Goal: Navigation & Orientation: Find specific page/section

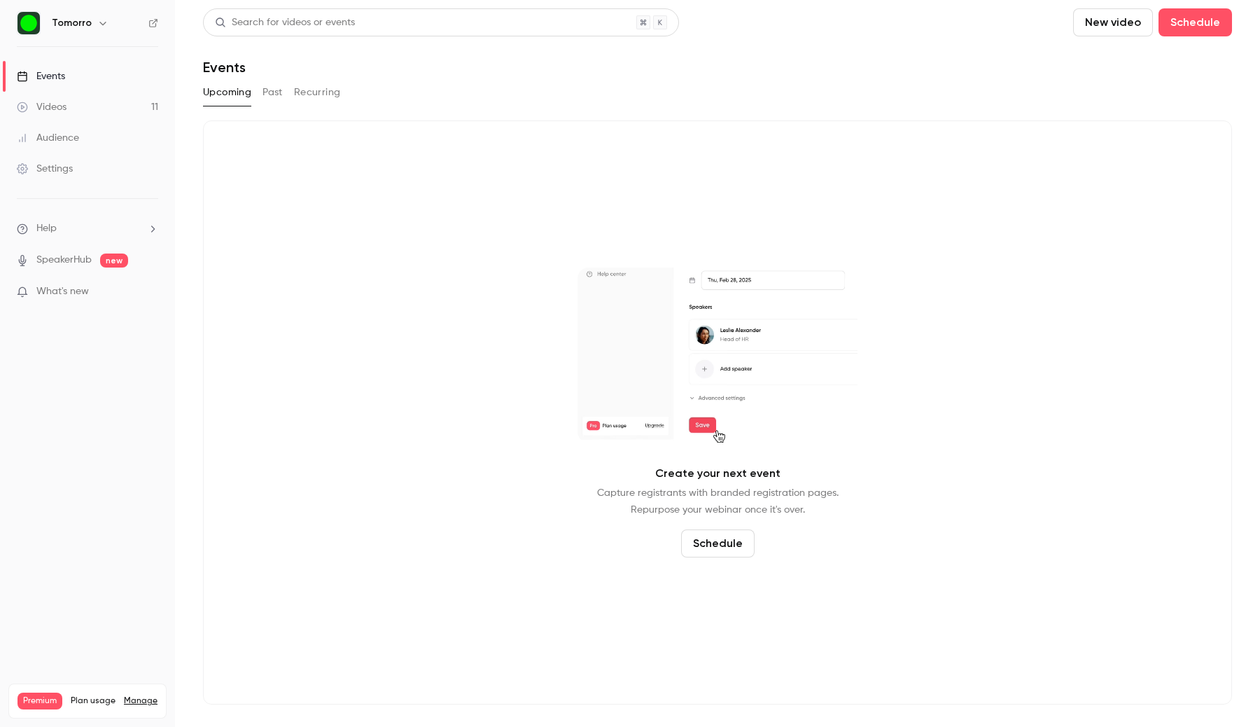
click at [105, 113] on link "Videos 11" at bounding box center [87, 107] width 175 height 31
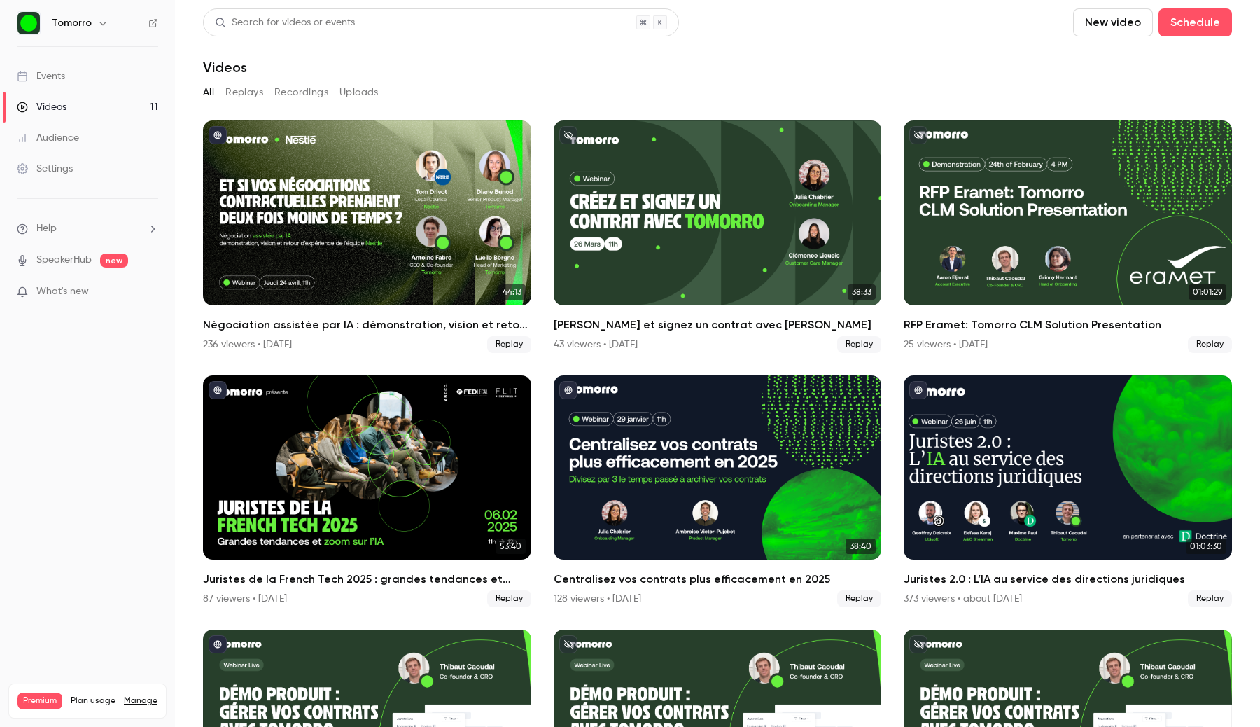
click at [99, 19] on icon "button" at bounding box center [102, 23] width 11 height 11
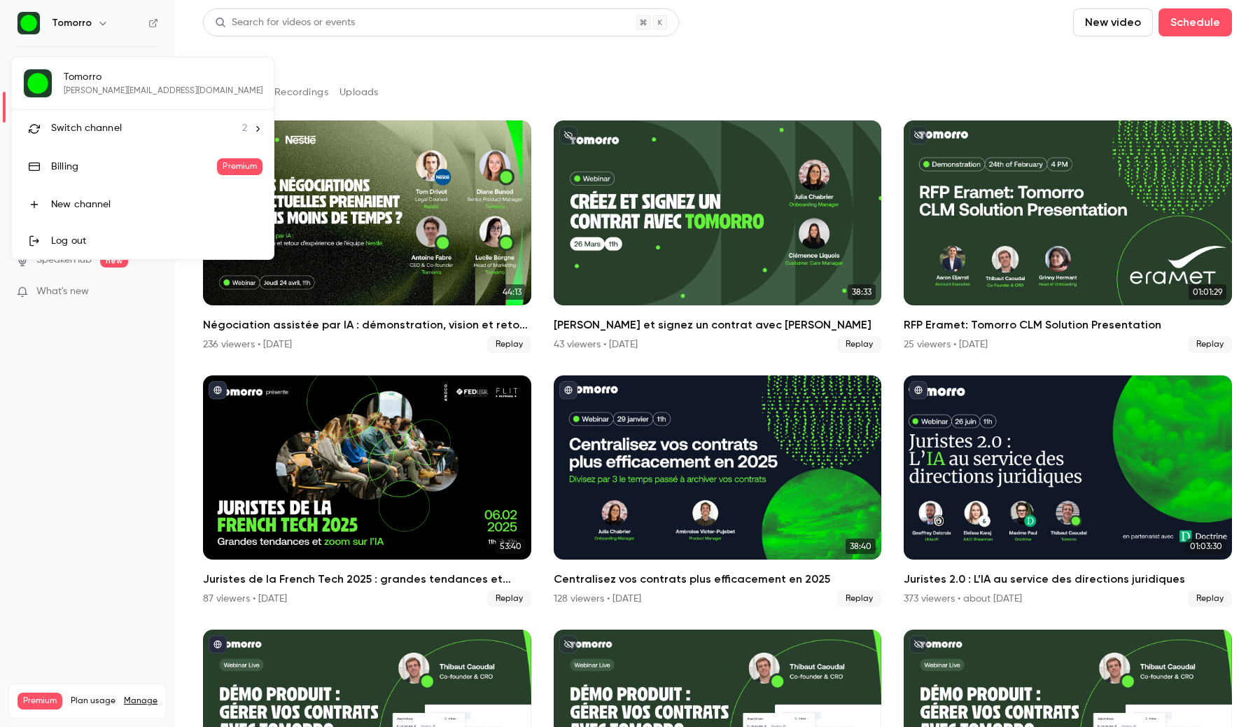
click at [104, 125] on span "Switch channel" at bounding box center [86, 128] width 71 height 15
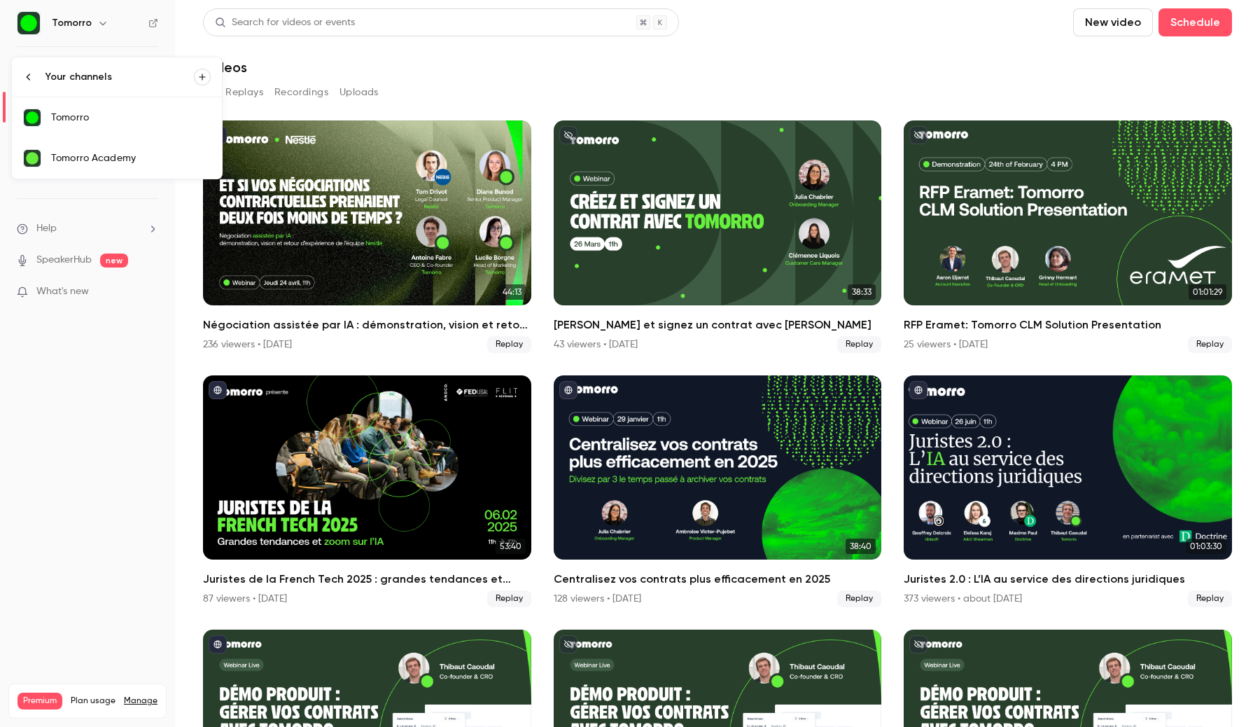
click at [300, 64] on div at bounding box center [630, 363] width 1260 height 727
click at [99, 25] on icon "button" at bounding box center [102, 23] width 11 height 11
click at [124, 152] on div "Tomorro Academy" at bounding box center [131, 158] width 160 height 14
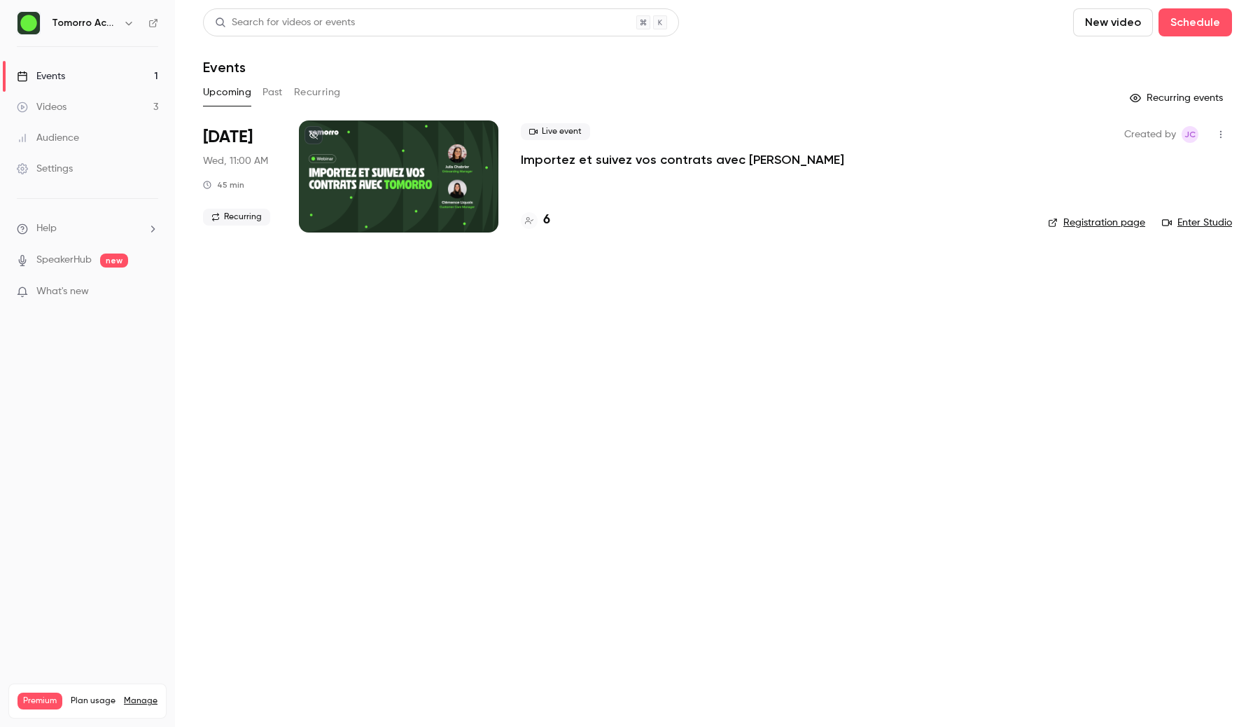
click at [108, 79] on link "Events 1" at bounding box center [87, 76] width 175 height 31
click at [317, 83] on button "Recurring" at bounding box center [317, 92] width 47 height 22
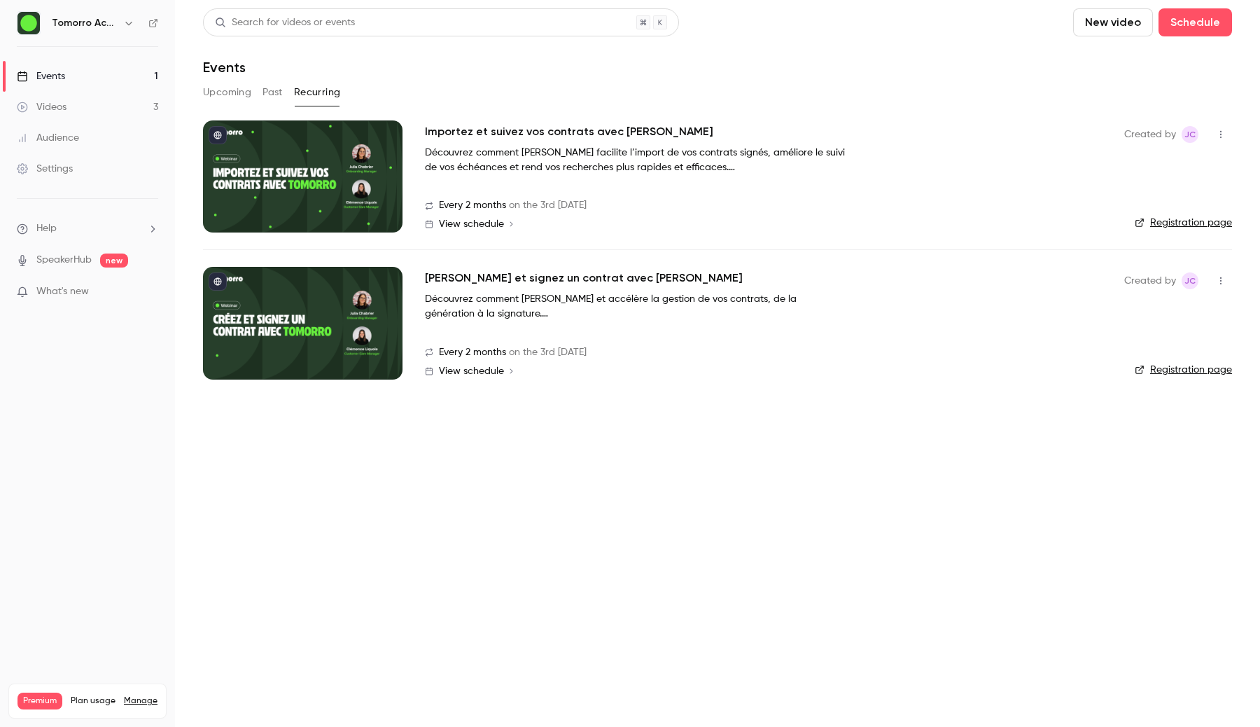
click at [99, 111] on link "Videos 3" at bounding box center [87, 107] width 175 height 31
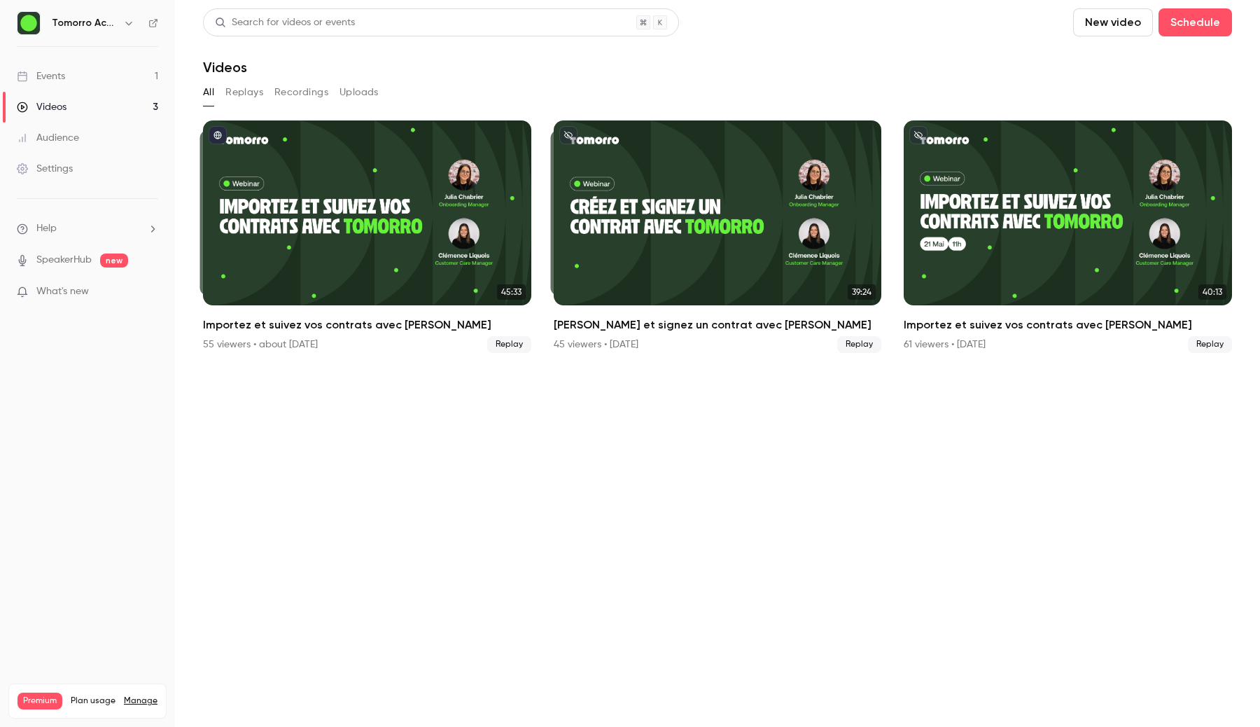
click at [124, 25] on icon "button" at bounding box center [128, 23] width 11 height 11
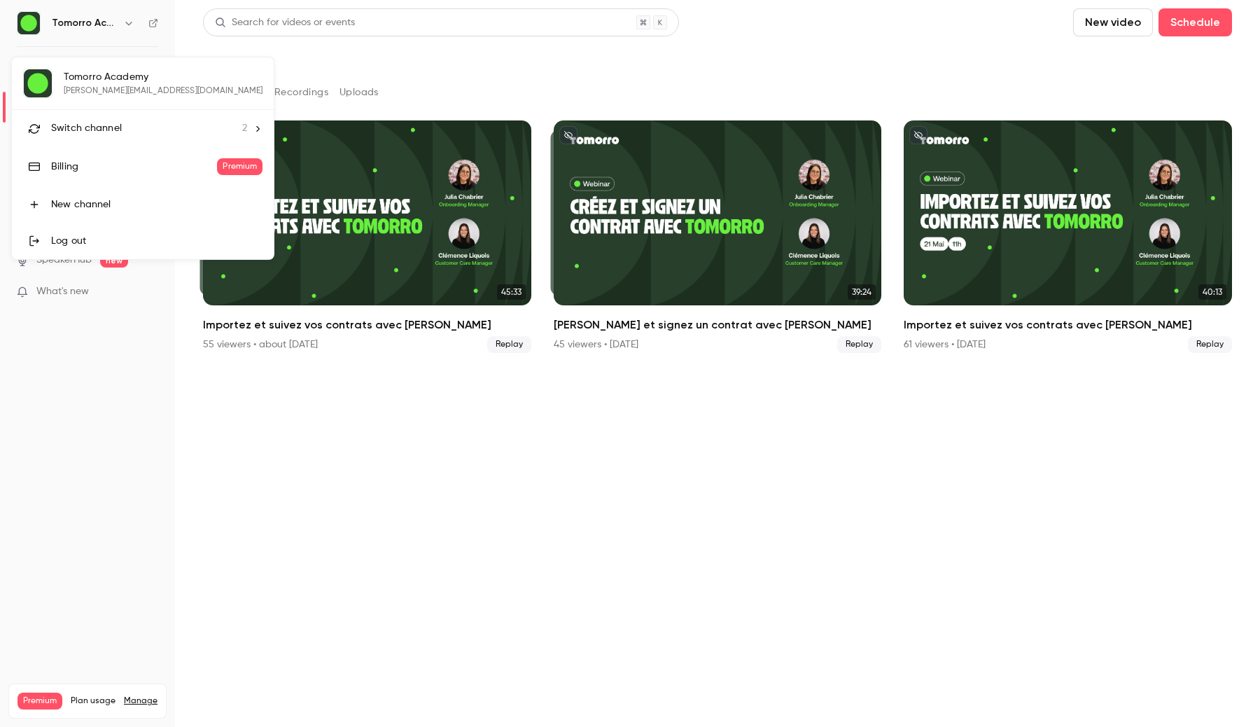
click at [127, 124] on div "Switch channel 2" at bounding box center [149, 128] width 196 height 15
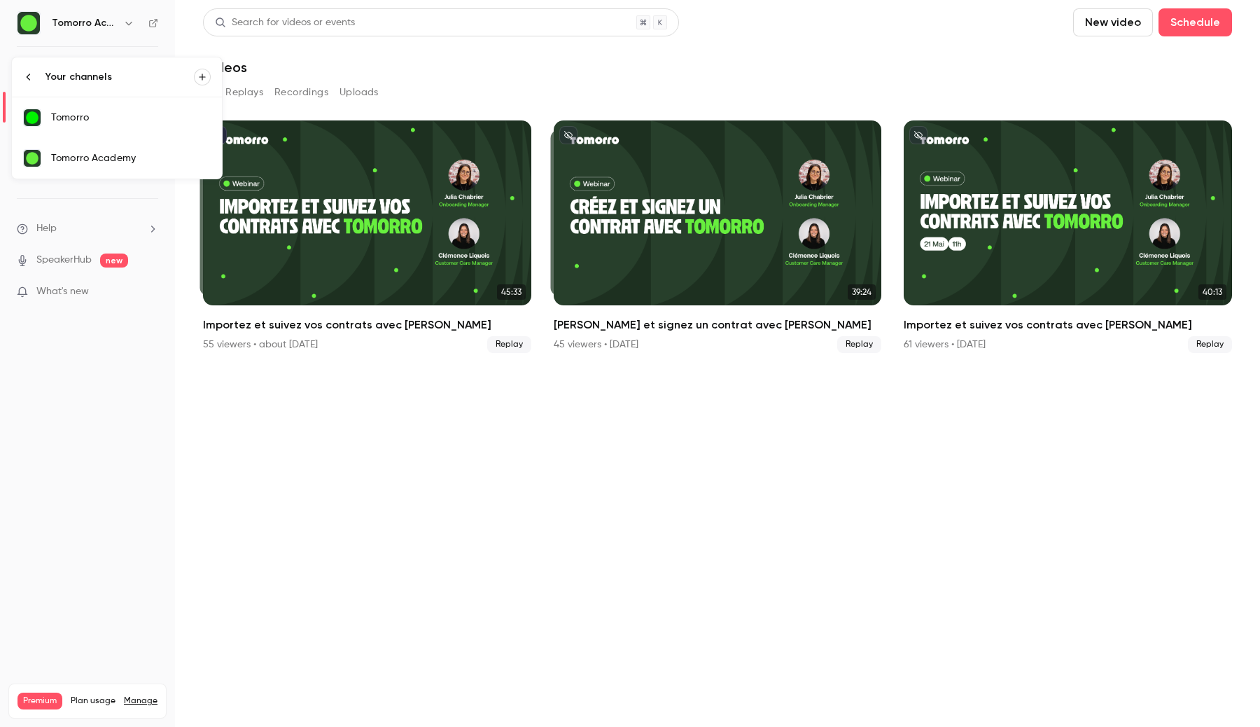
click at [106, 110] on link "Tomorro" at bounding box center [117, 117] width 210 height 41
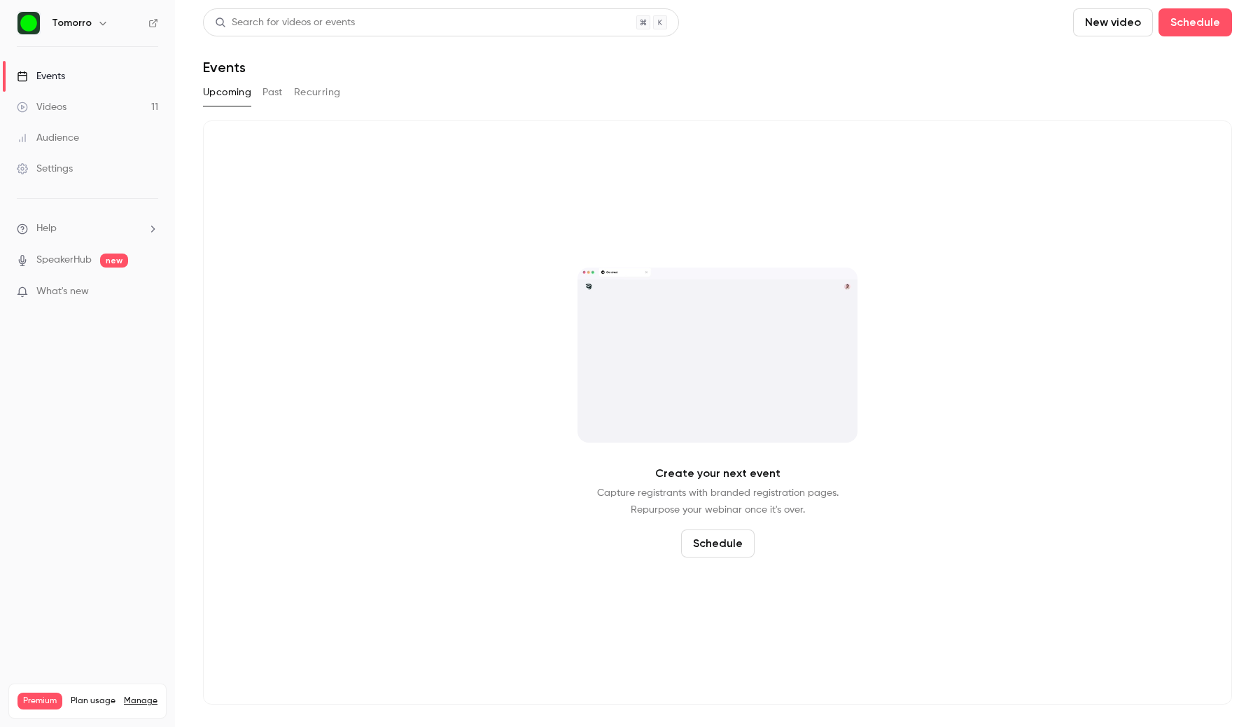
click at [105, 115] on link "Videos 11" at bounding box center [87, 107] width 175 height 31
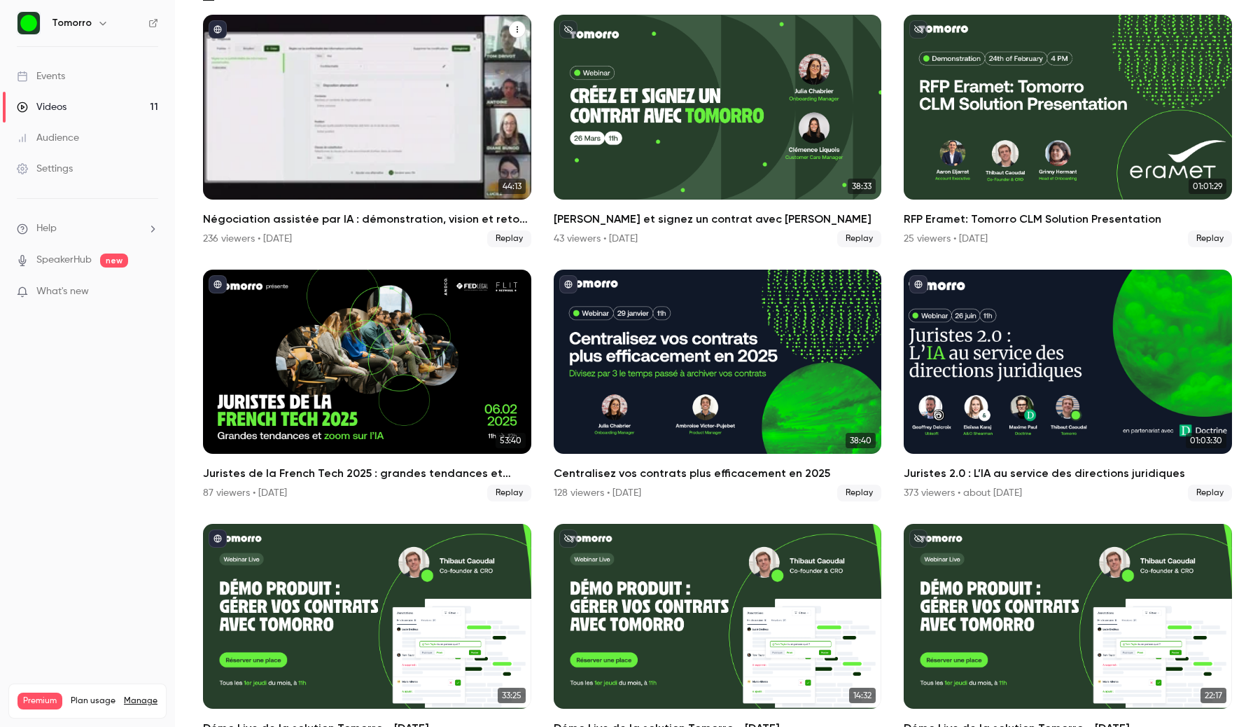
scroll to position [160, 0]
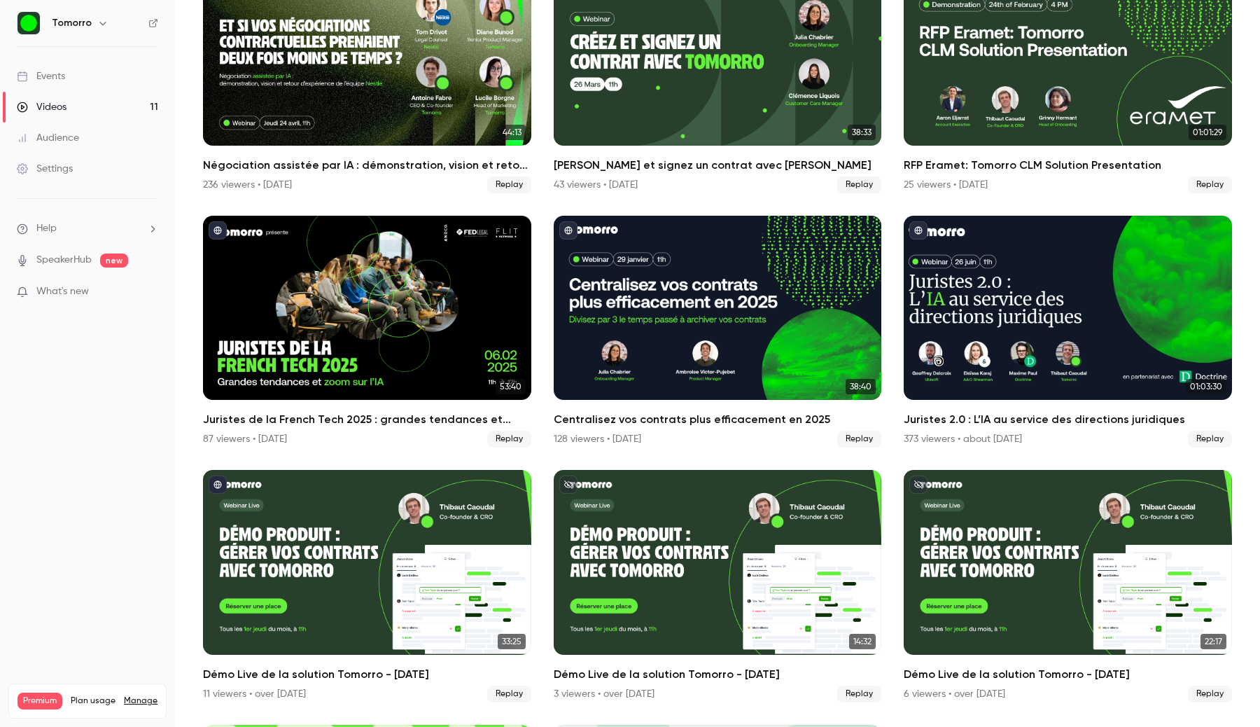
click at [95, 29] on button "button" at bounding box center [103, 23] width 17 height 17
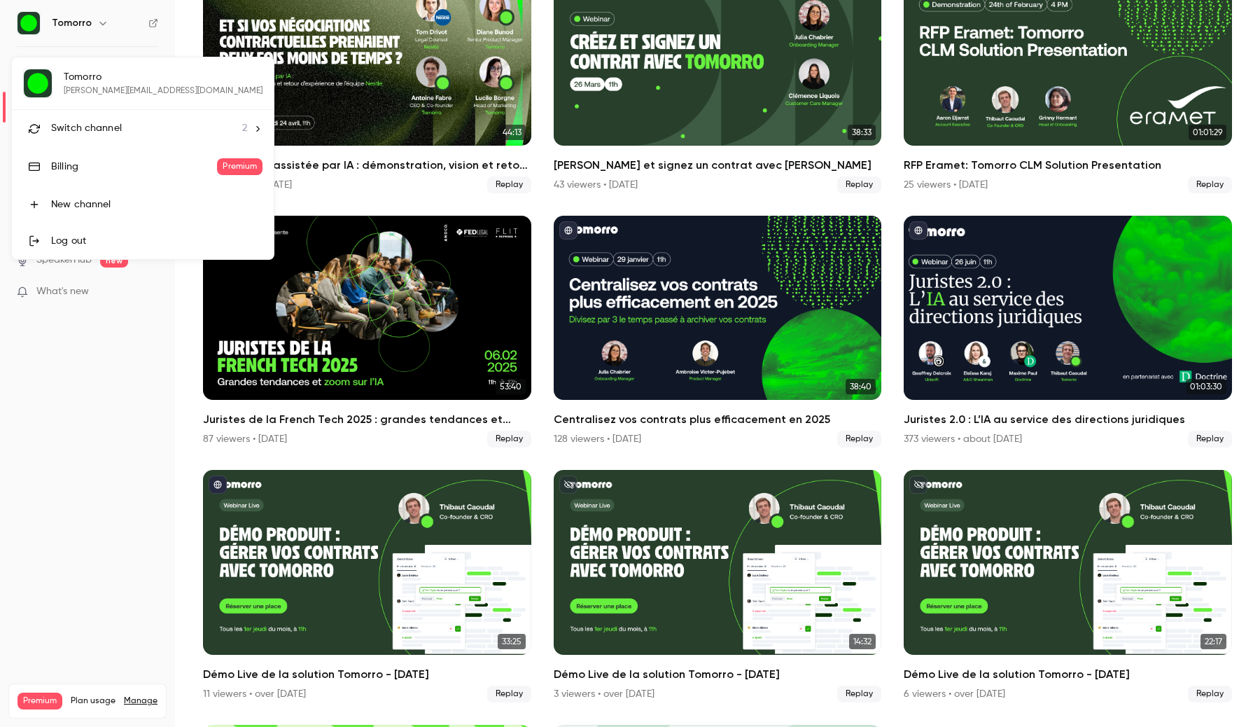
click at [90, 141] on li "Switch channel 2" at bounding box center [143, 128] width 262 height 37
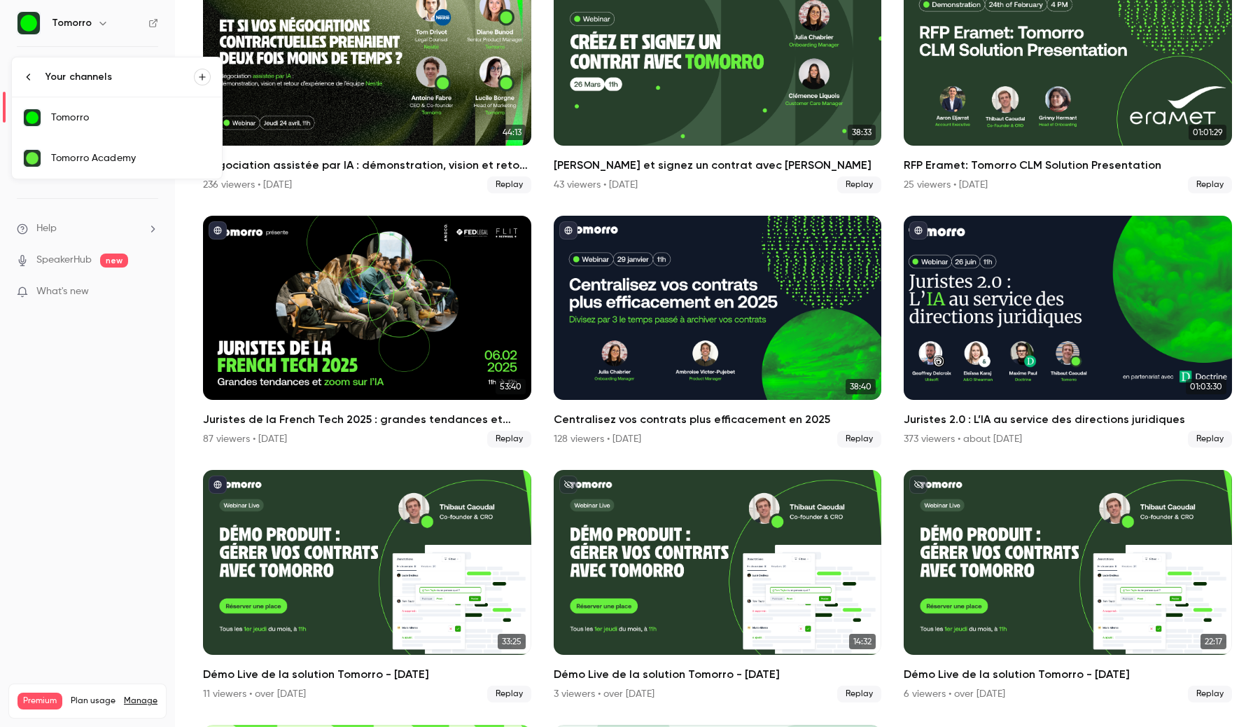
click at [85, 165] on link "Tomorro Academy" at bounding box center [117, 158] width 210 height 41
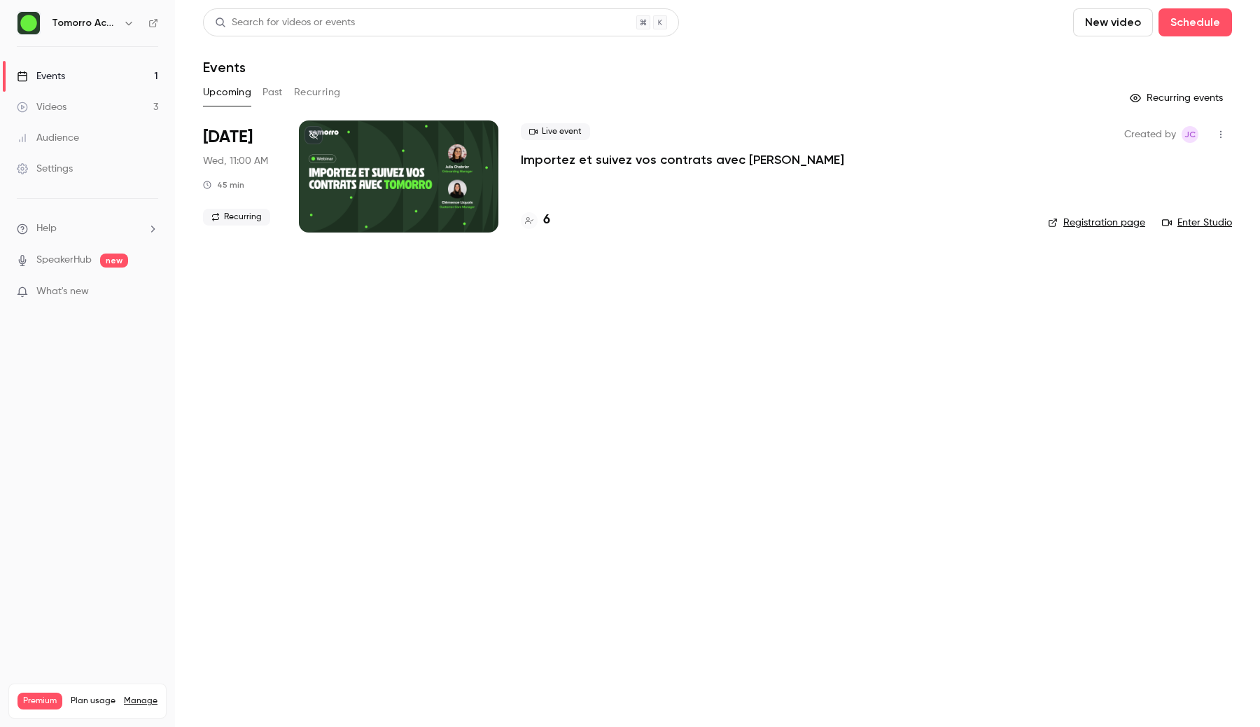
click at [310, 88] on button "Recurring" at bounding box center [317, 92] width 47 height 22
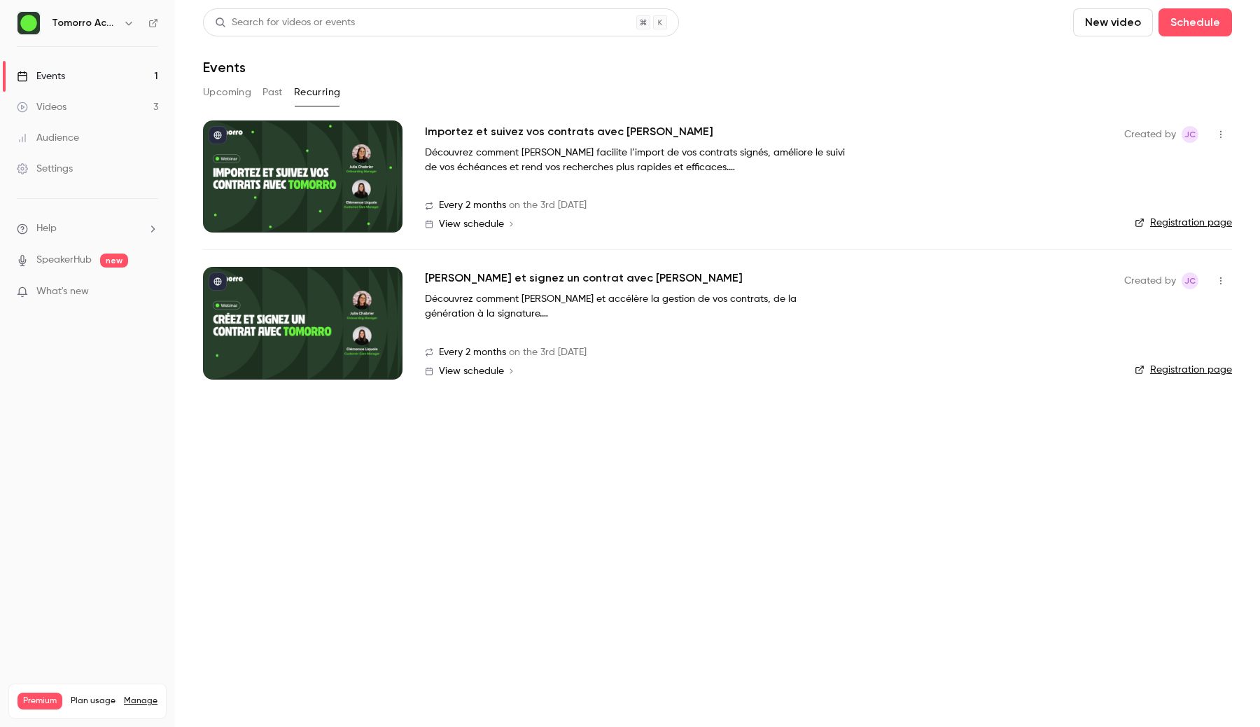
click at [323, 299] on div at bounding box center [303, 323] width 200 height 112
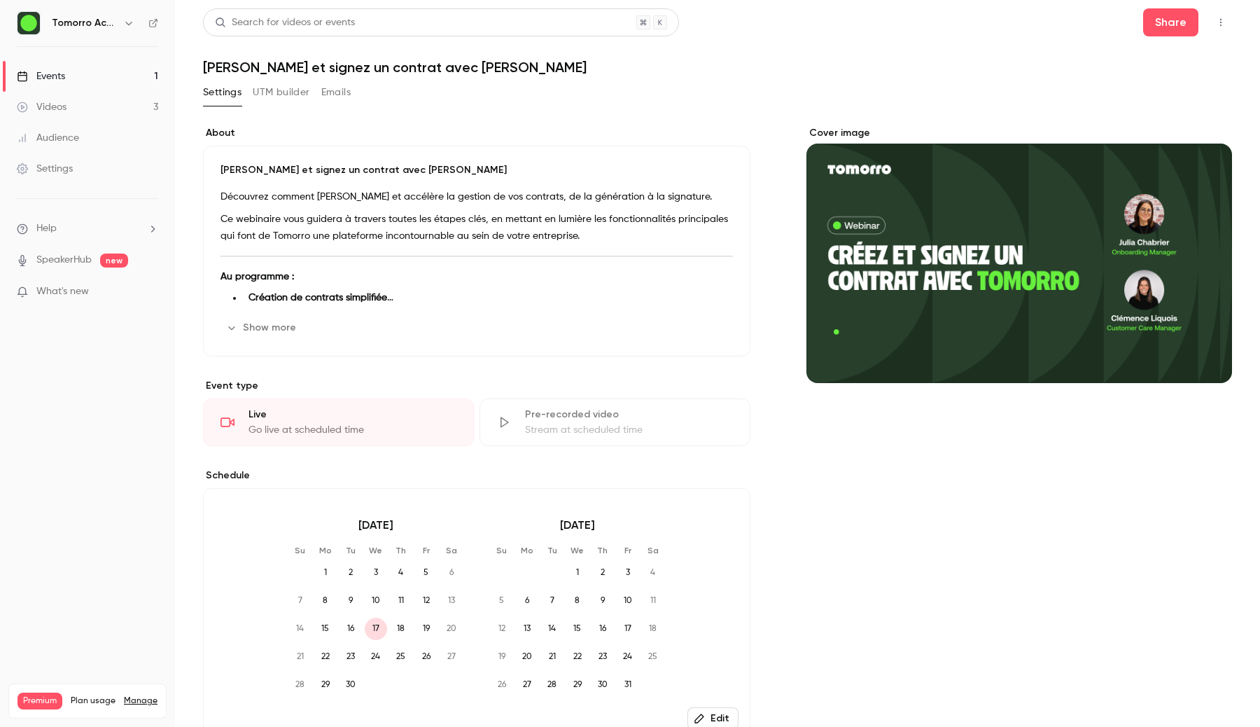
click at [156, 111] on link "Videos 3" at bounding box center [87, 107] width 175 height 31
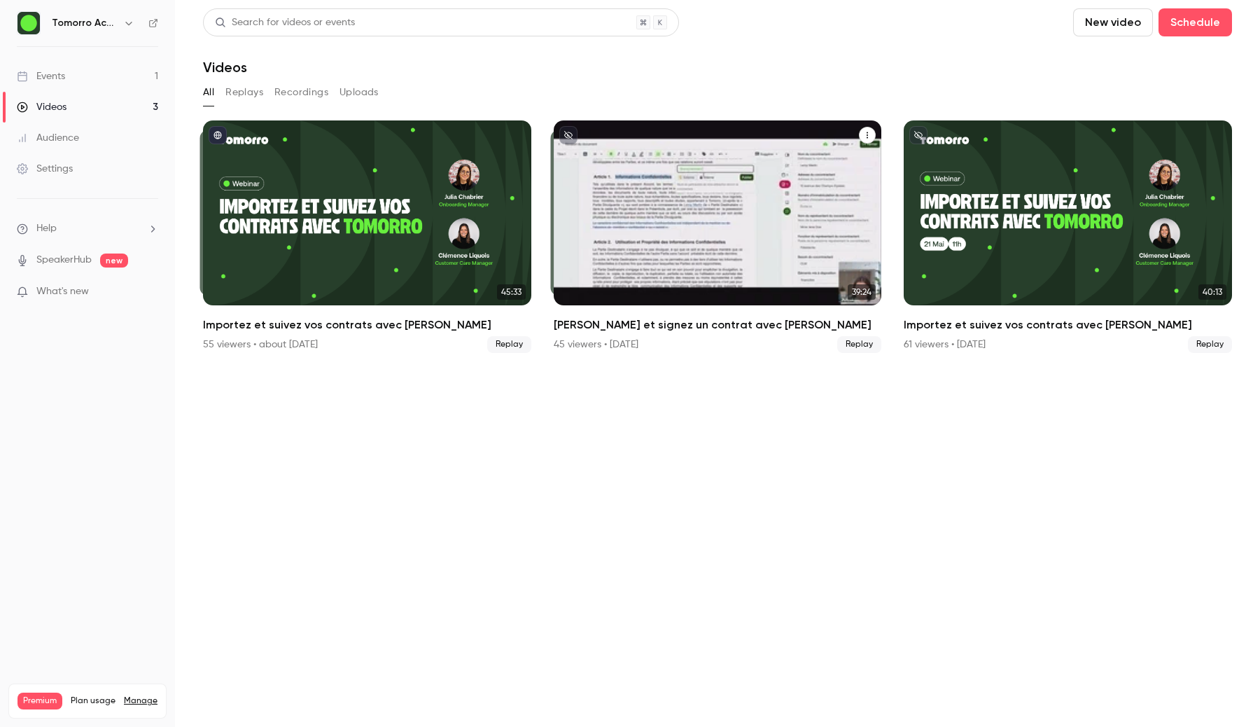
click at [611, 212] on div "Créez et signez un contrat avec Tomorro" at bounding box center [718, 212] width 328 height 185
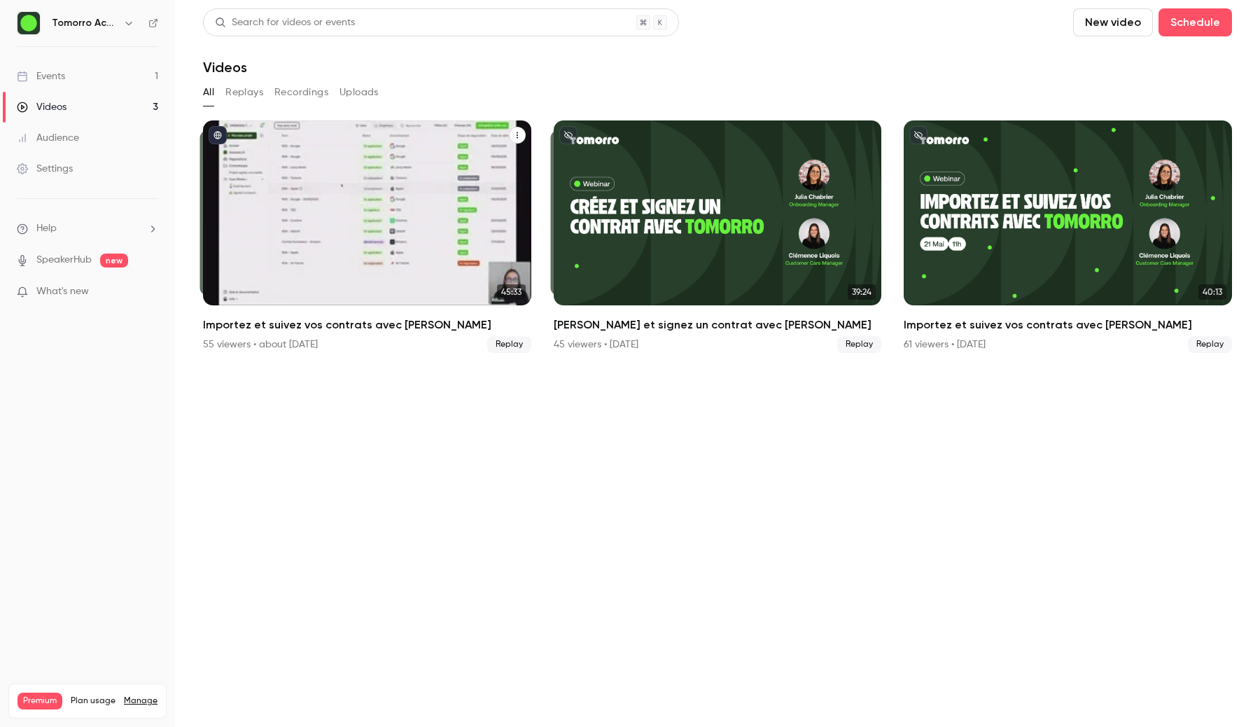
click at [303, 250] on div "Importez et suivez vos contrats avec Tomorro" at bounding box center [367, 212] width 328 height 185
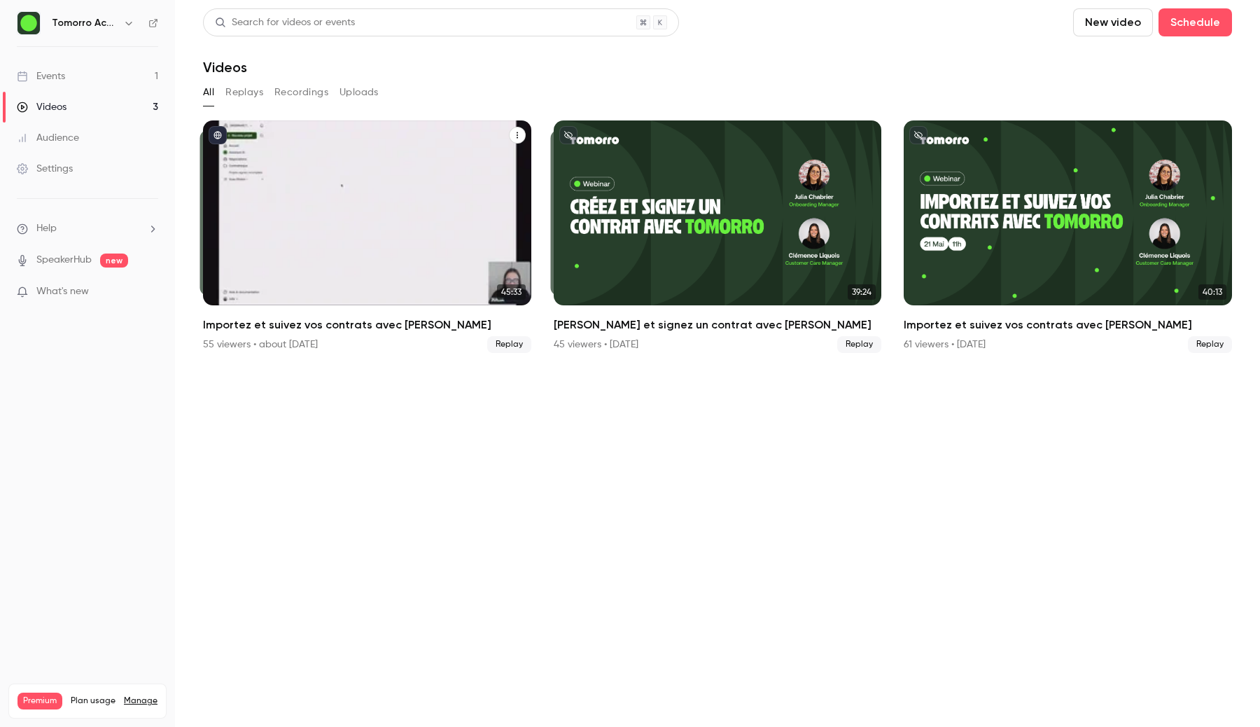
click at [464, 230] on div "Importez et suivez vos contrats avec Tomorro" at bounding box center [367, 212] width 328 height 185
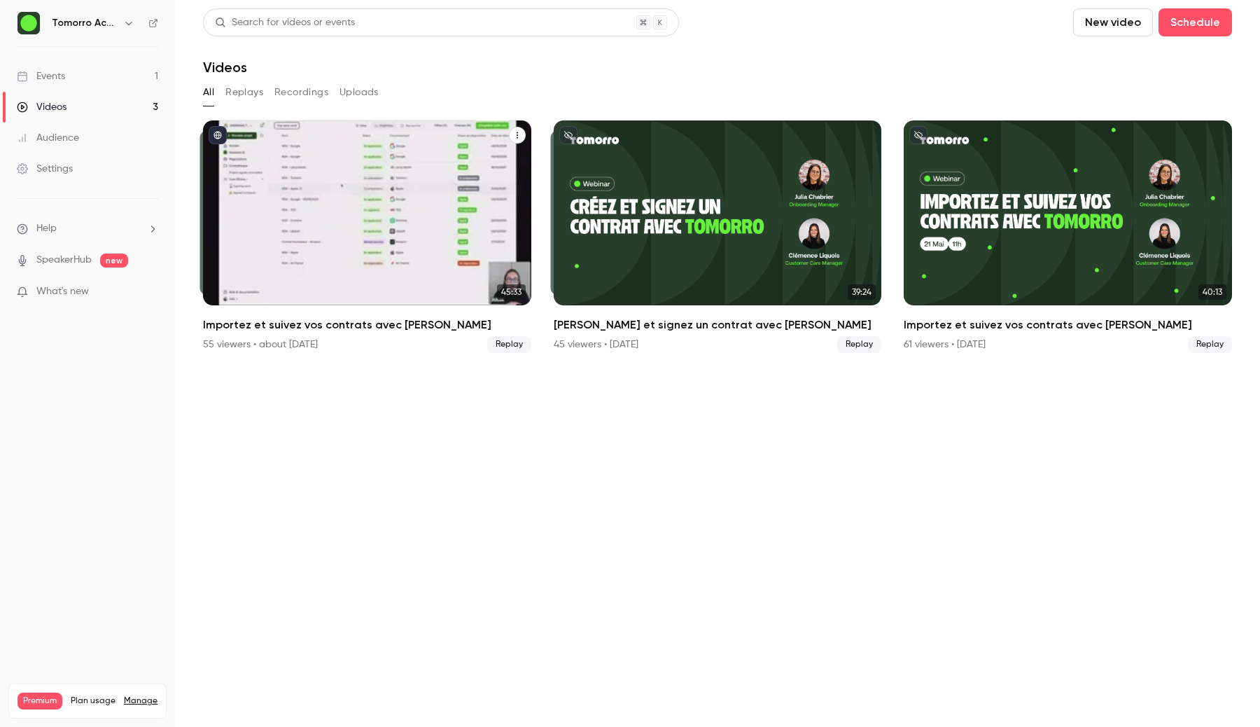
click at [324, 253] on div "Importez et suivez vos contrats avec Tomorro" at bounding box center [367, 212] width 328 height 185
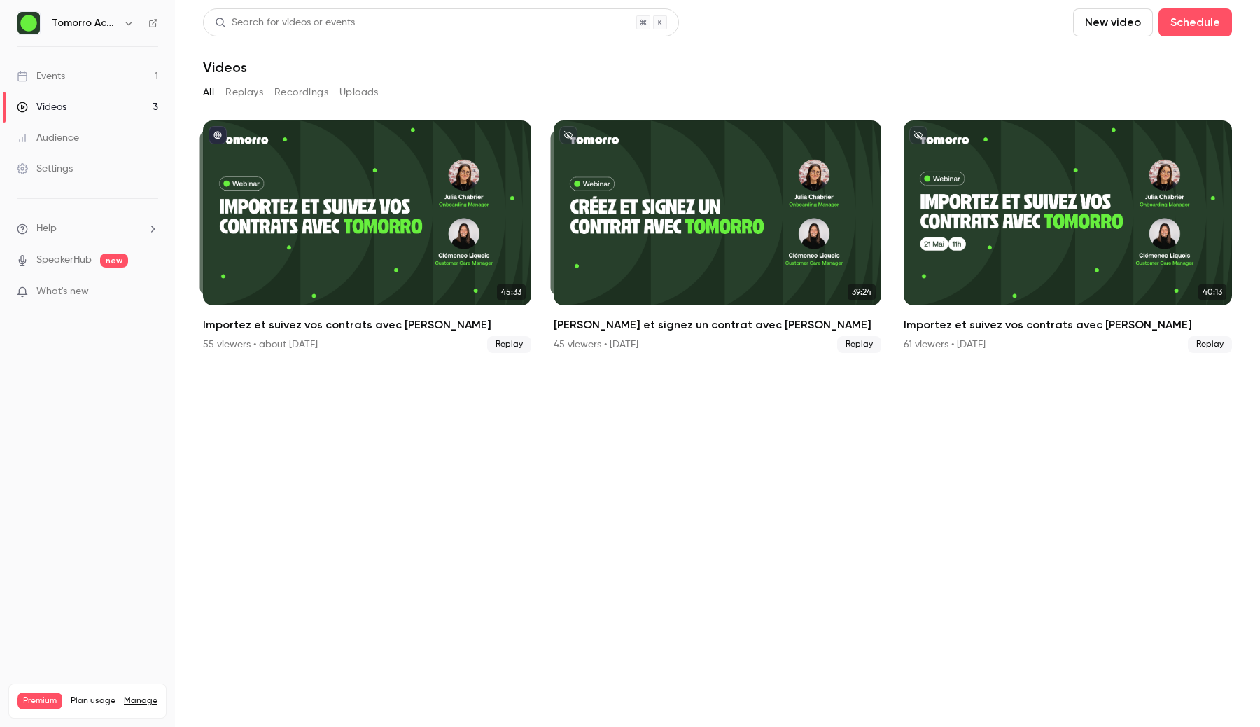
click at [240, 93] on button "Replays" at bounding box center [244, 92] width 38 height 22
click at [342, 88] on button "Uploads" at bounding box center [359, 92] width 39 height 22
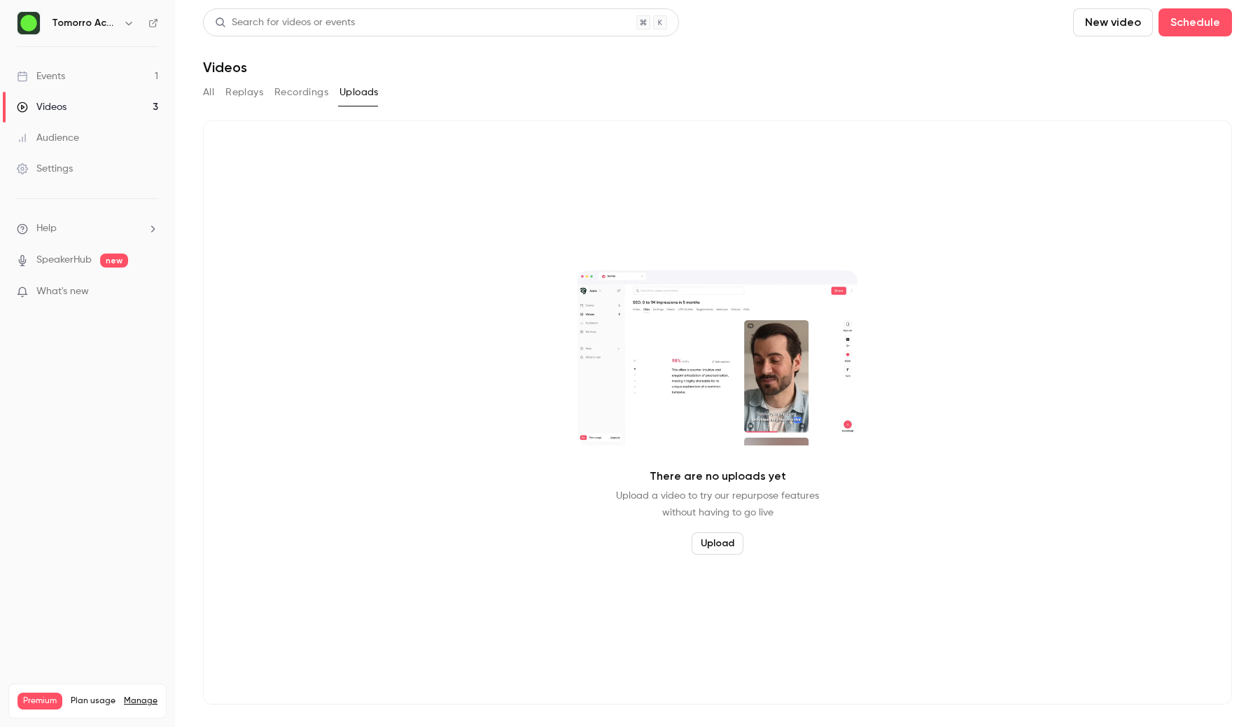
click at [109, 84] on link "Events 1" at bounding box center [87, 76] width 175 height 31
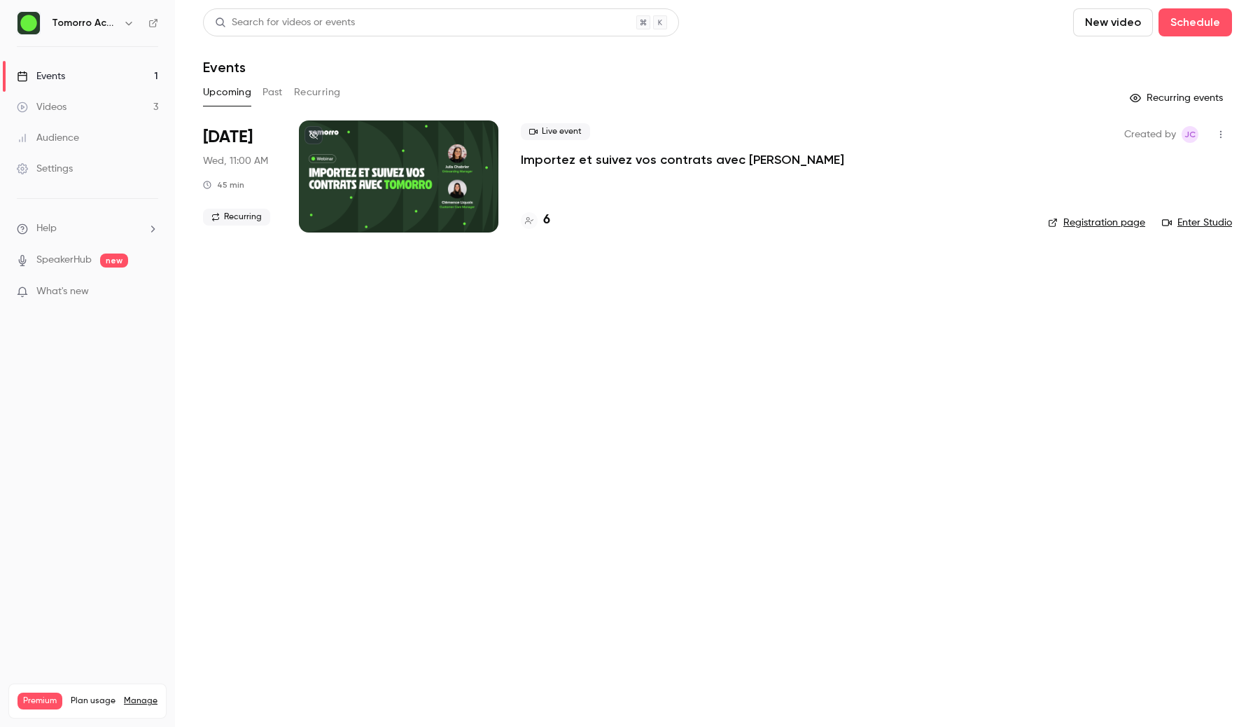
click at [315, 102] on button "Recurring" at bounding box center [317, 92] width 47 height 22
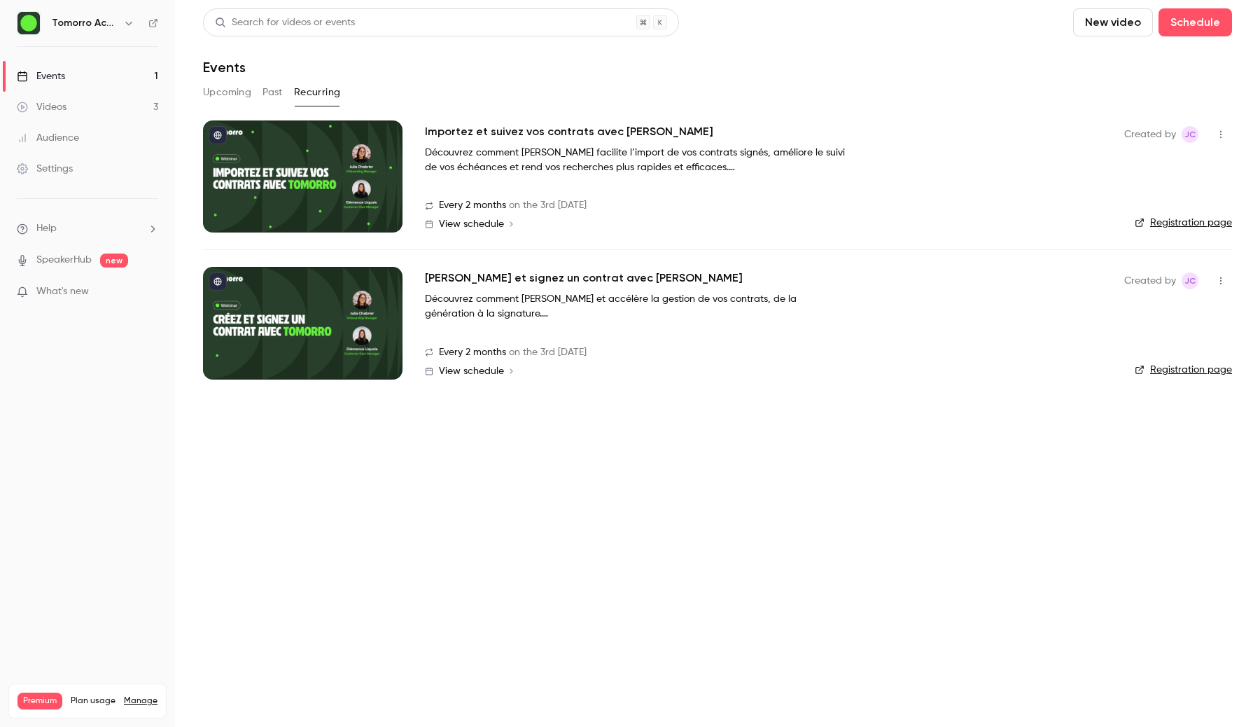
click at [344, 291] on div at bounding box center [303, 323] width 200 height 112
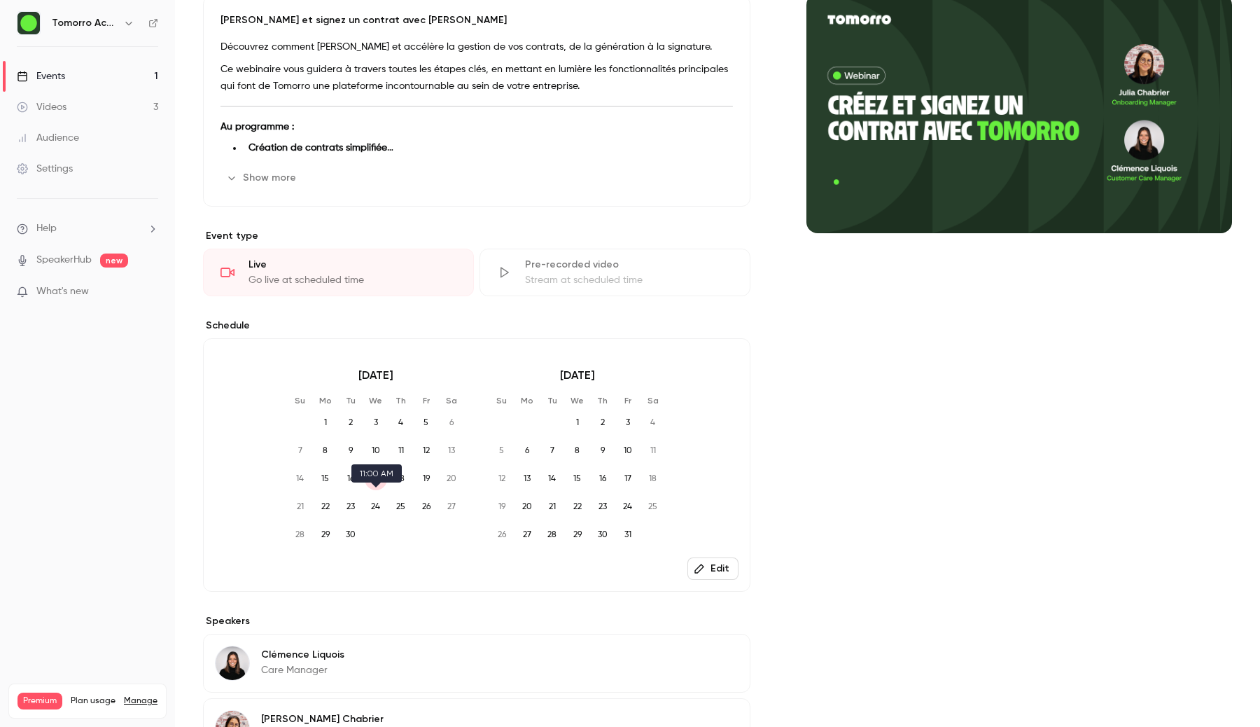
scroll to position [125, 0]
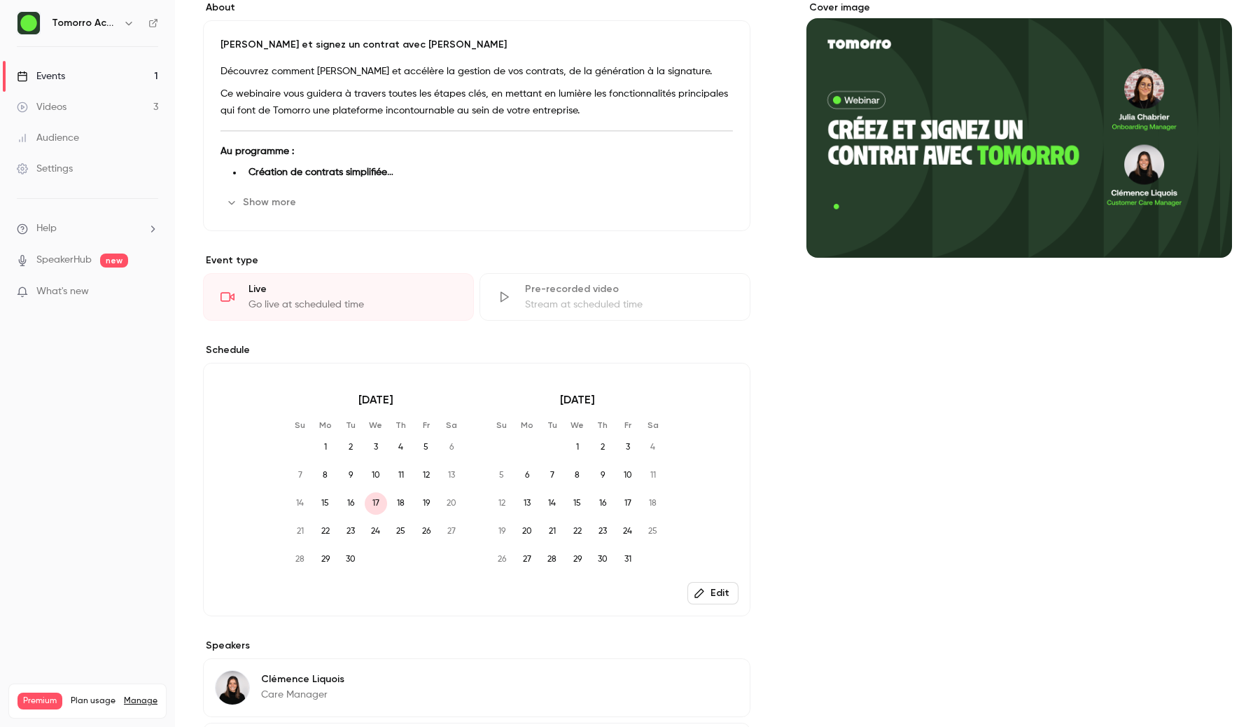
click at [714, 604] on button "Edit" at bounding box center [712, 593] width 51 height 22
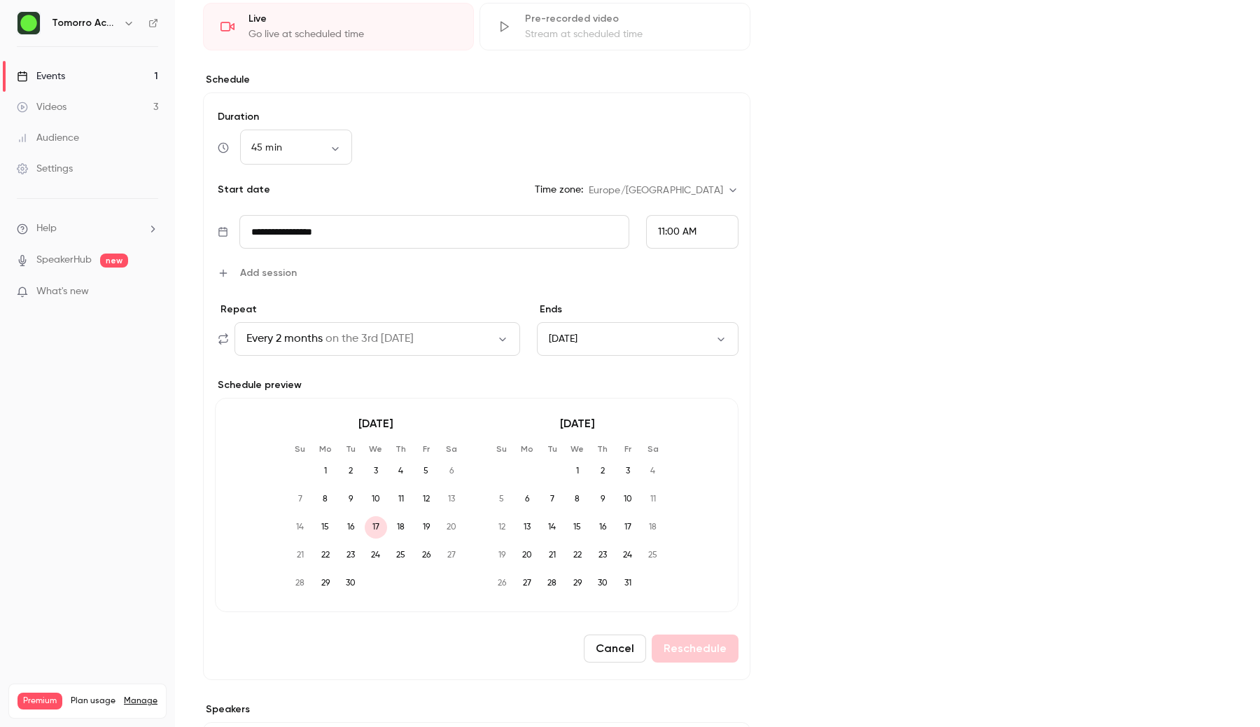
scroll to position [392, 0]
click at [620, 666] on button "Cancel" at bounding box center [615, 652] width 62 height 28
